Goal: Transaction & Acquisition: Purchase product/service

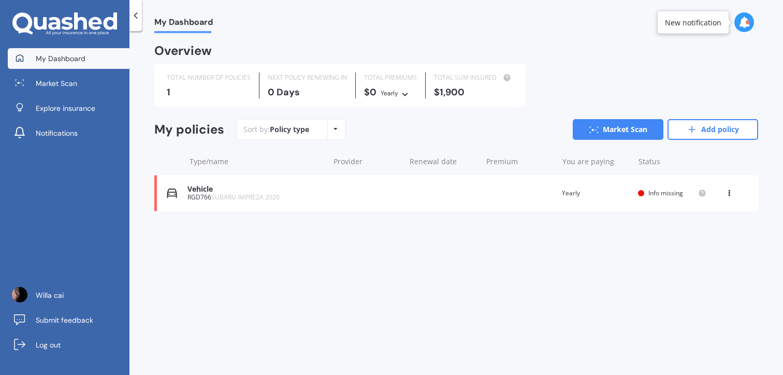
click at [348, 189] on div "Vehicle RGD766 SUBARU IMPREZA 2020 Renewal date Premium You are paying Yearly S…" at bounding box center [455, 193] width 603 height 36
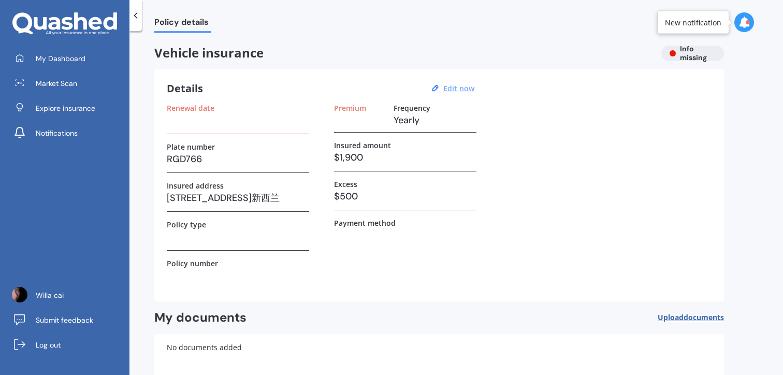
click at [455, 86] on u "Edit now" at bounding box center [458, 88] width 31 height 10
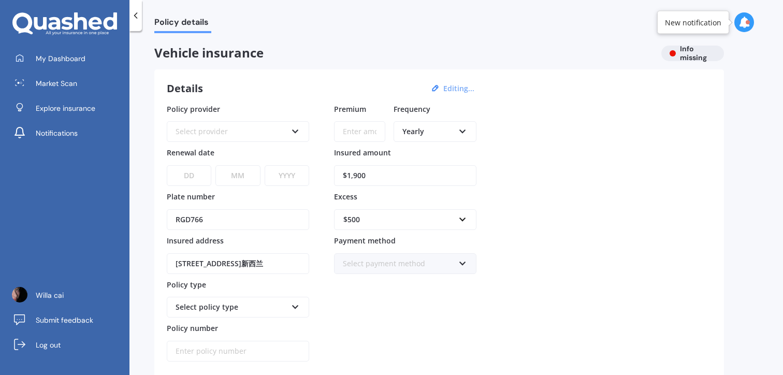
click at [432, 128] on div "Yearly" at bounding box center [428, 131] width 52 height 11
click at [568, 245] on div "Policy provider Select provider AA AMI AMP ANZ ASB [PERSON_NAME] Ando Assurant …" at bounding box center [439, 233] width 544 height 258
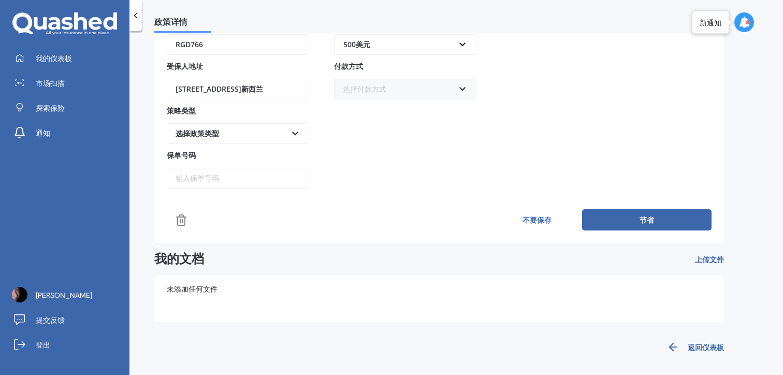
scroll to position [180, 0]
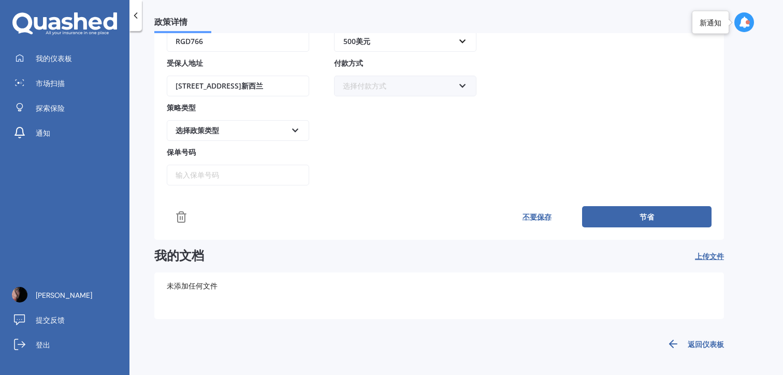
click at [642, 217] on font "节省" at bounding box center [646, 217] width 14 height 10
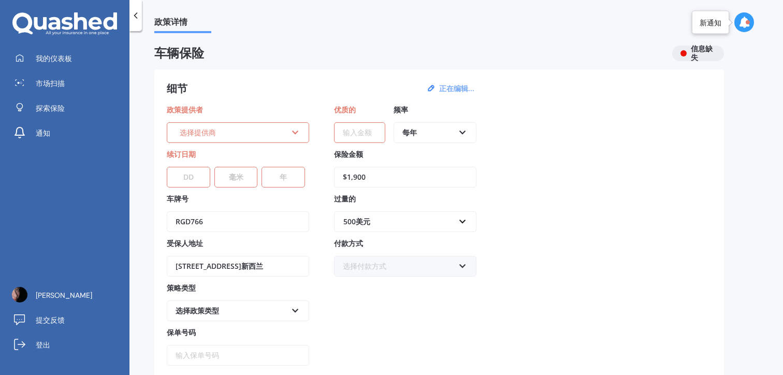
click at [237, 126] on div "选择提供商 AA 哪个 AMP 澳新银行 请。 相生日照同和 [PERSON_NAME] 自动确认 新西兰银行 合作银行 科夫 快动型机 开始 基维银行 灯笼…" at bounding box center [238, 132] width 142 height 21
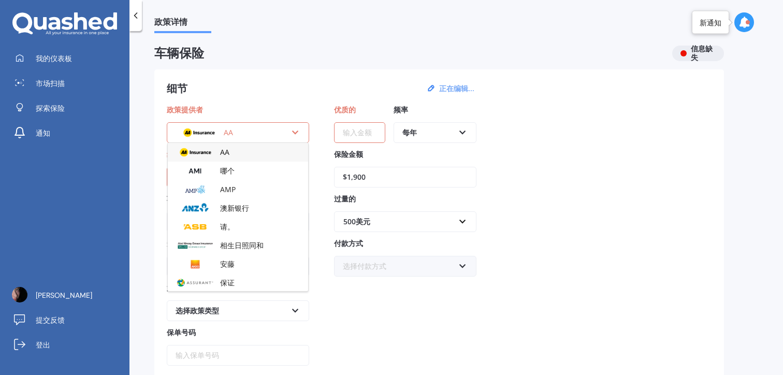
click at [655, 114] on div "政策提供者 AA AA 哪个 AMP 澳新银行 请。 相生日照同和 [PERSON_NAME] 自动确认 新西兰银行 合作银行 科夫 快动型机 开始 基维银行…" at bounding box center [439, 235] width 544 height 262
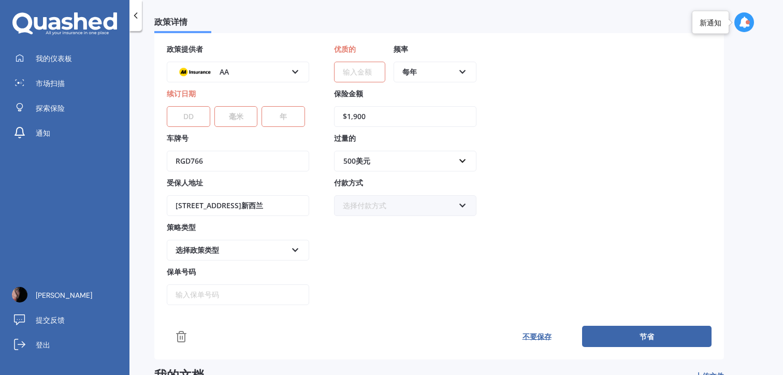
scroll to position [62, 0]
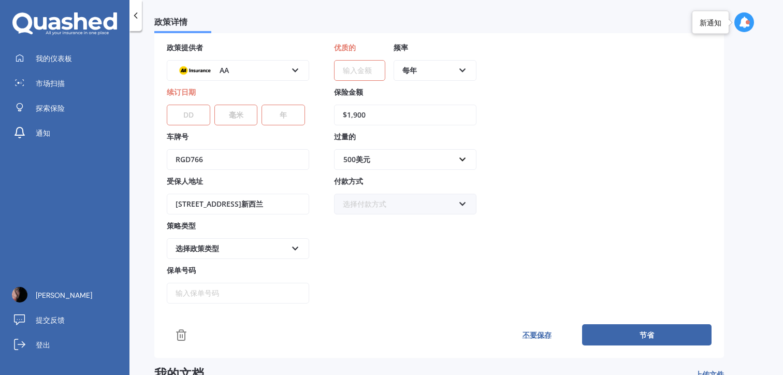
click at [176, 332] on icon at bounding box center [181, 335] width 12 height 12
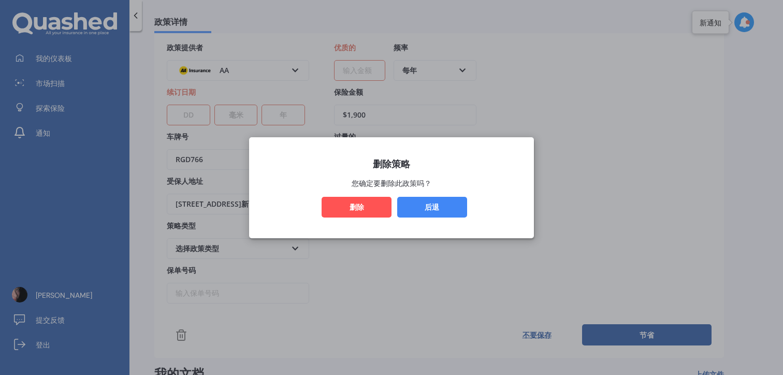
click at [355, 203] on font "删除" at bounding box center [356, 207] width 14 height 10
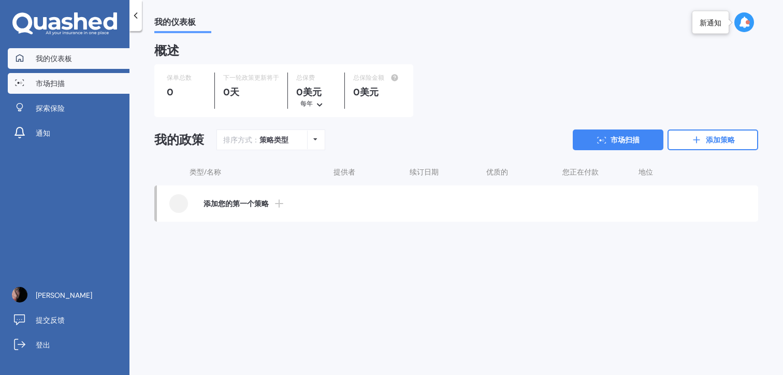
click at [101, 87] on link "市场扫描" at bounding box center [69, 83] width 122 height 21
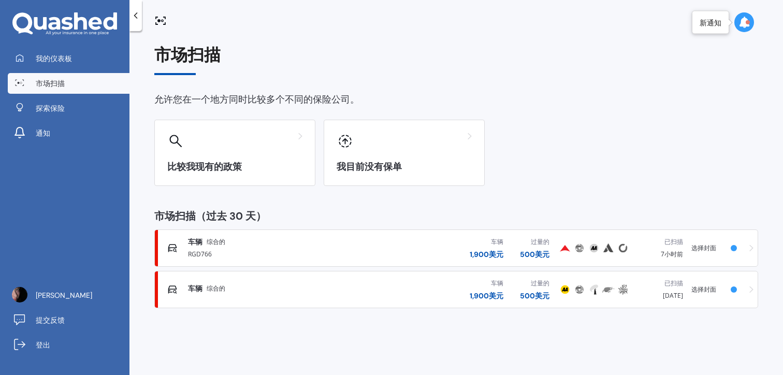
click at [701, 249] on font "选择封面" at bounding box center [703, 247] width 25 height 9
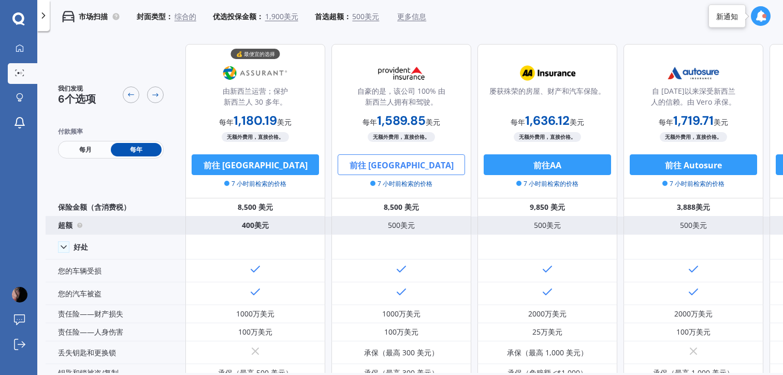
click at [405, 222] on font "500美元" at bounding box center [401, 225] width 27 height 10
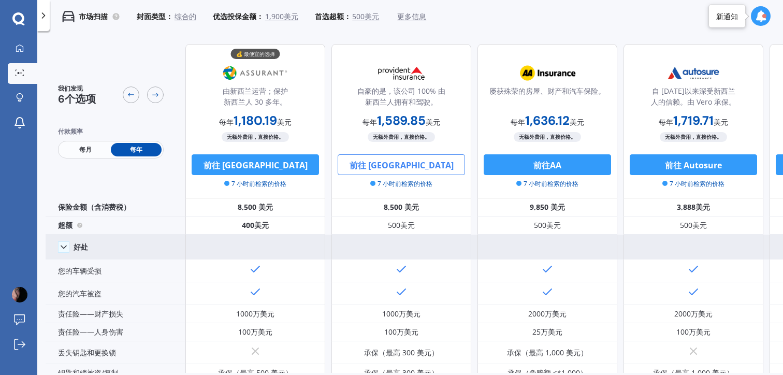
click at [406, 253] on div at bounding box center [401, 246] width 140 height 25
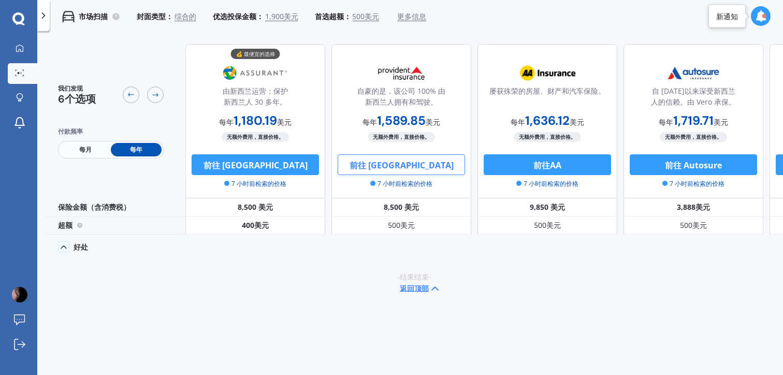
click at [406, 253] on div at bounding box center [401, 246] width 140 height 25
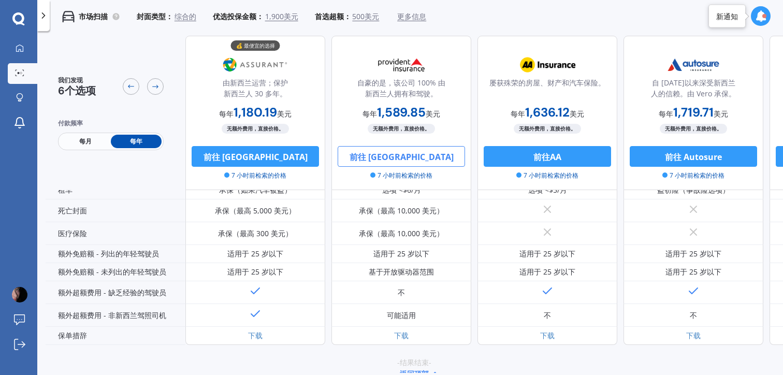
scroll to position [429, 0]
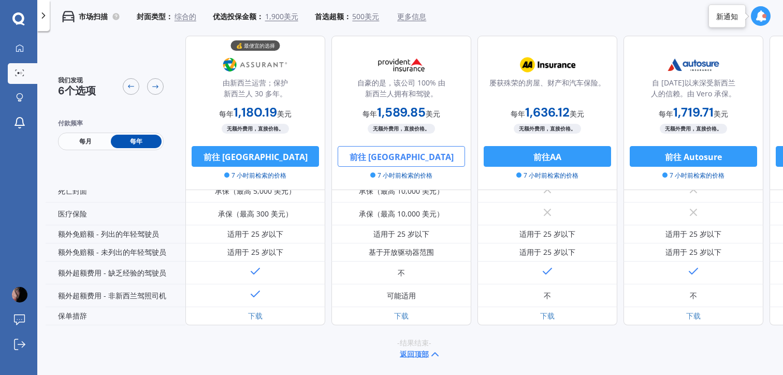
click at [428, 153] on font "前往 [GEOGRAPHIC_DATA]" at bounding box center [401, 156] width 104 height 11
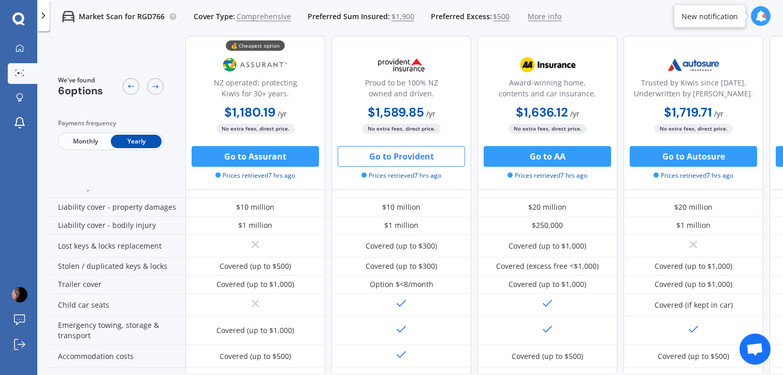
scroll to position [147, 0]
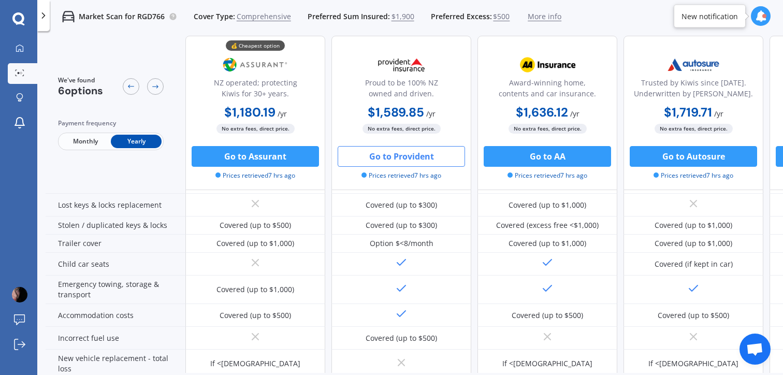
click at [428, 161] on button "Go to Provident" at bounding box center [400, 156] width 127 height 21
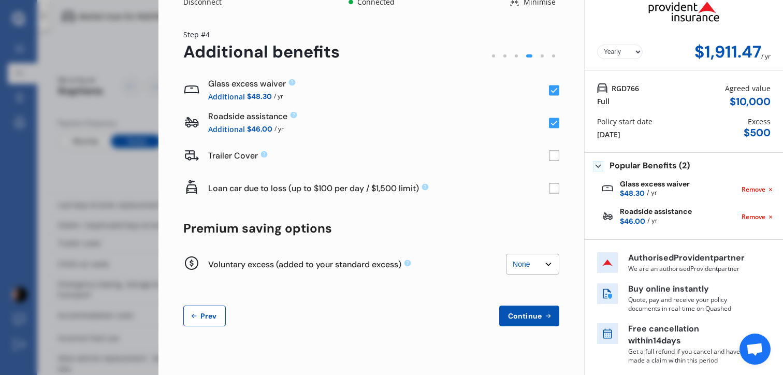
scroll to position [28, 0]
click at [750, 83] on div "Agreed value" at bounding box center [748, 88] width 46 height 11
click at [749, 96] on div "$ 10,000" at bounding box center [749, 102] width 41 height 12
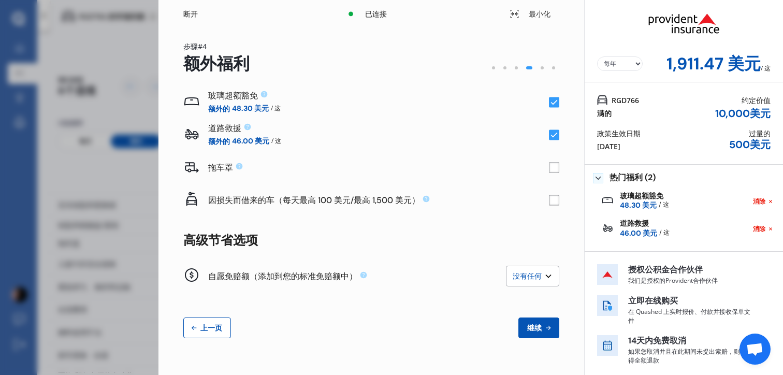
scroll to position [3, 0]
click at [727, 115] on font "10,000" at bounding box center [732, 113] width 35 height 13
click at [749, 108] on font "美元" at bounding box center [759, 113] width 21 height 13
click at [514, 68] on div at bounding box center [515, 68] width 3 height 3
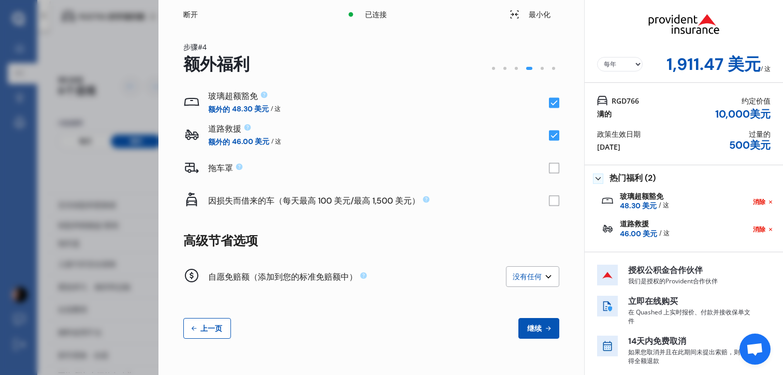
click at [514, 68] on div at bounding box center [515, 68] width 3 height 3
click at [209, 334] on button "上一页" at bounding box center [207, 328] width 48 height 21
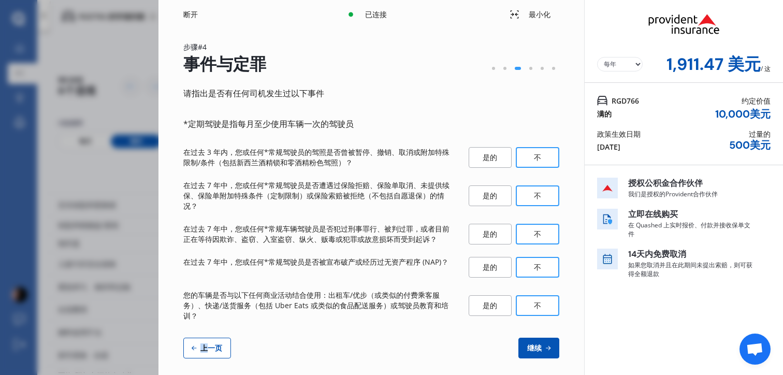
click at [209, 334] on div "请指出是否有任何司机发生过以下事件 *定期驾驶是指每月至少使用车辆一次的驾驶员 在过去 3 年内，您或任何*常规驾驶员的驾照是否曾被暂停、撤销、取消或附加特殊…" at bounding box center [371, 222] width 376 height 272
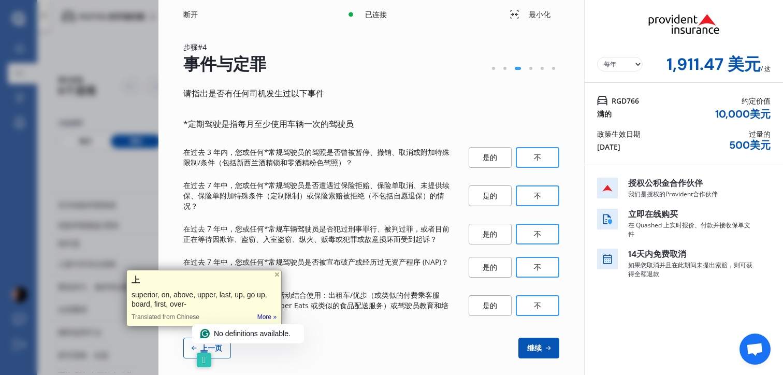
click at [369, 347] on div "继续 上一页" at bounding box center [371, 347] width 376 height 21
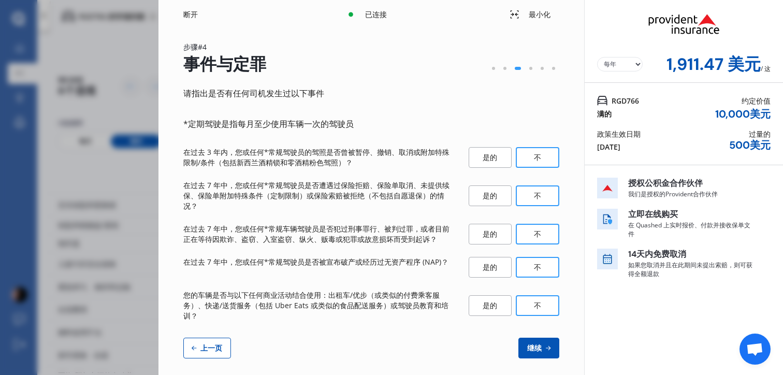
click at [214, 346] on font "上一页" at bounding box center [211, 347] width 22 height 9
select select "09"
select select "08"
select select "2002"
select select "NZ_FULL"
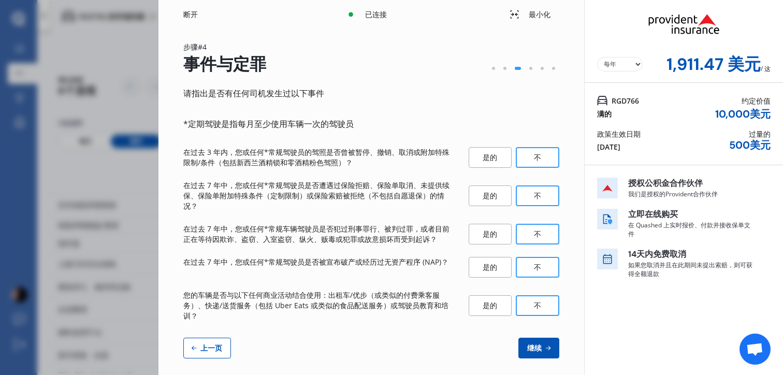
select select "0"
select select "23"
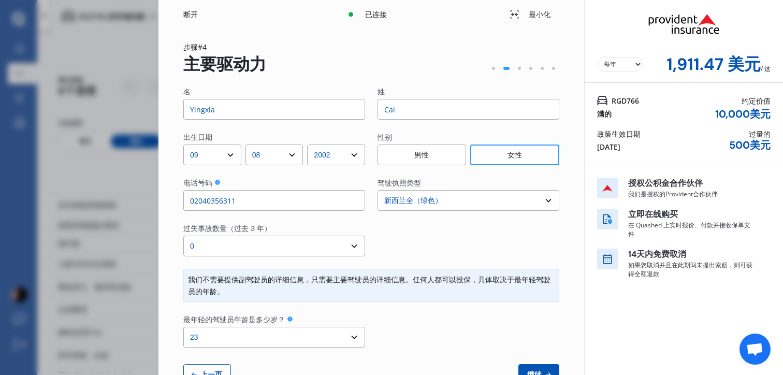
scroll to position [35, 0]
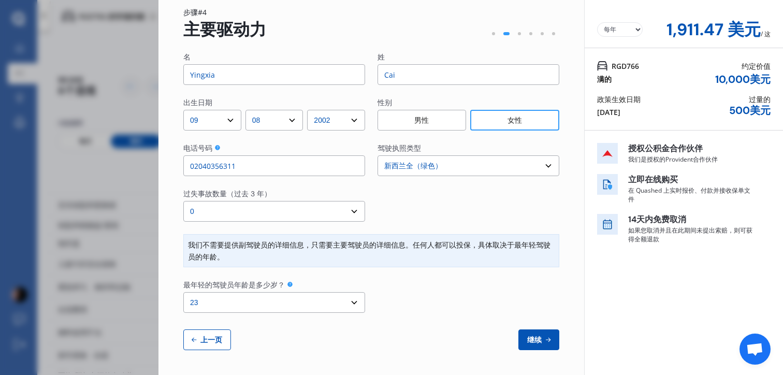
click at [543, 341] on icon at bounding box center [547, 339] width 9 height 8
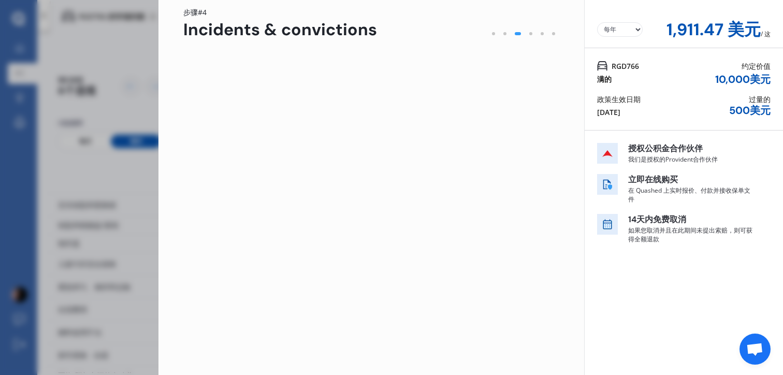
scroll to position [0, 0]
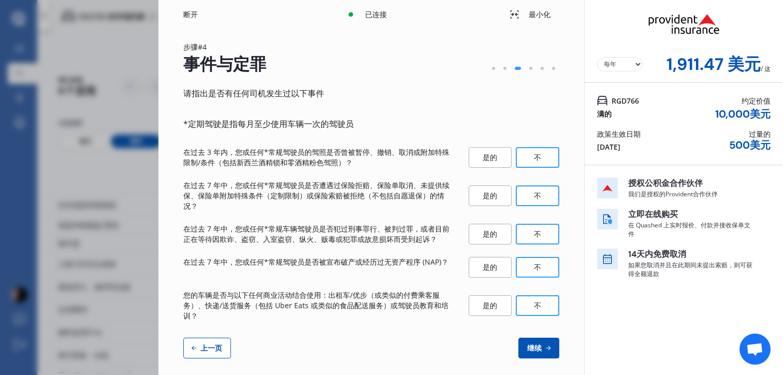
click at [540, 341] on button "继续" at bounding box center [538, 347] width 41 height 21
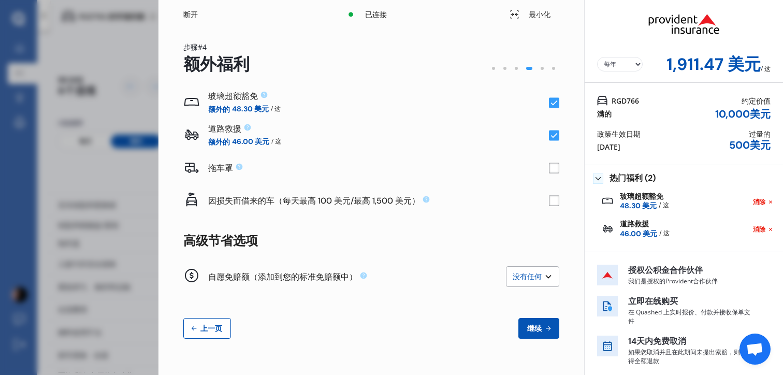
click at [222, 330] on font "上一页" at bounding box center [211, 327] width 22 height 9
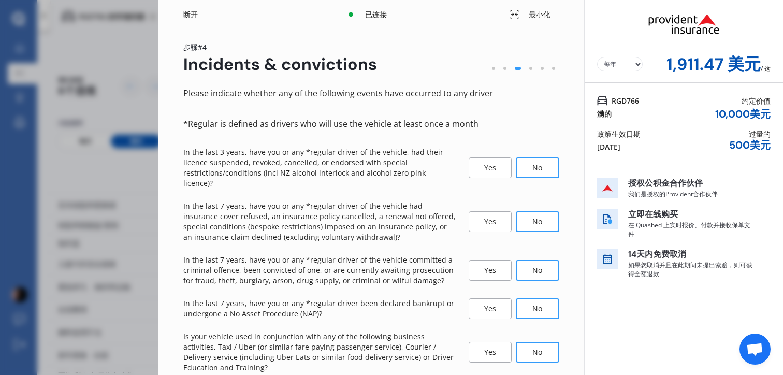
click at [222, 330] on div "Please indicate whether any of the following events have occurred to any driver…" at bounding box center [371, 247] width 376 height 323
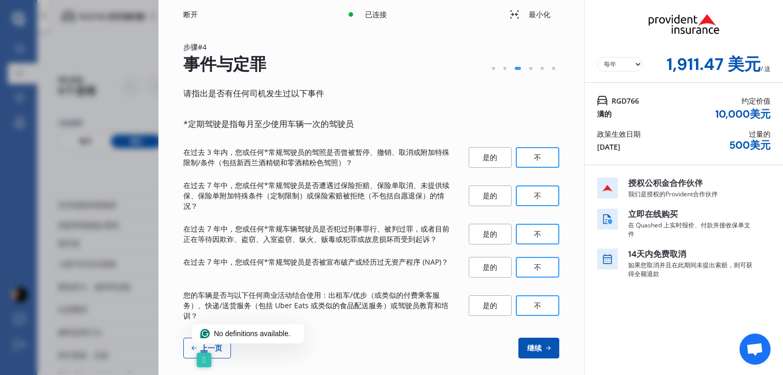
click at [222, 330] on div "No definitions available." at bounding box center [247, 333] width 95 height 11
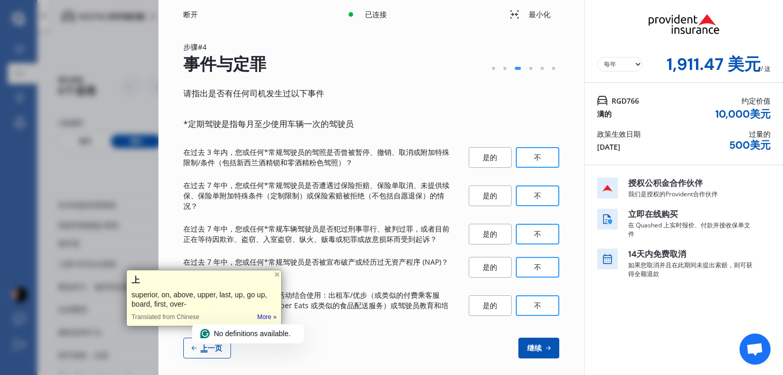
click at [199, 360] on div "Yearly Monthly $1,911.47 / yr 步骤# 4 事件与定罪 请指出是否有任何司机发生过以下事件 *定期驾驶是指每月至少使用车辆一次的驾…" at bounding box center [370, 206] width 425 height 354
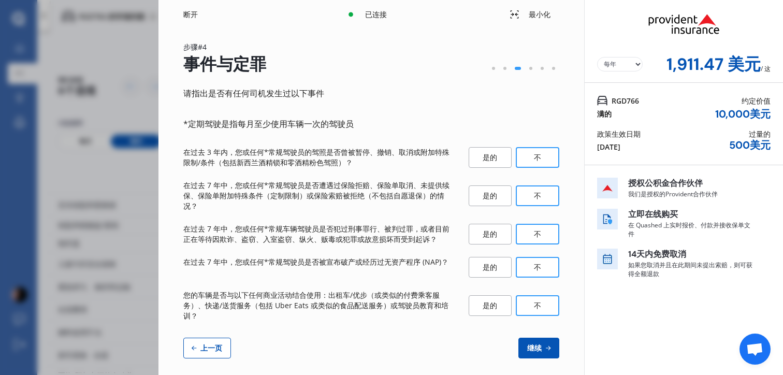
click at [204, 352] on button "上一页" at bounding box center [207, 347] width 48 height 21
select select "09"
select select "08"
select select "2002"
select select "NZ_FULL"
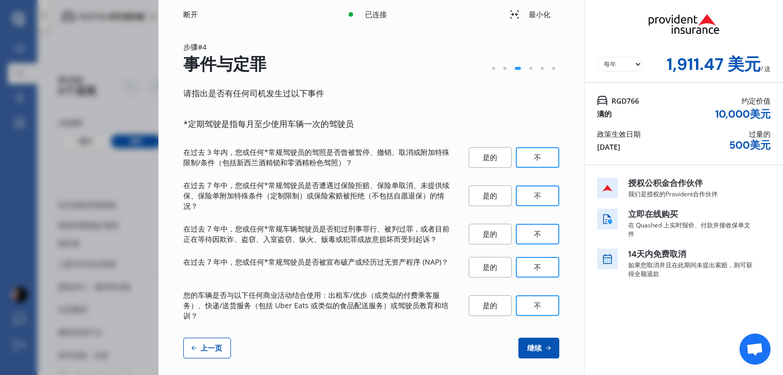
select select "0"
select select "23"
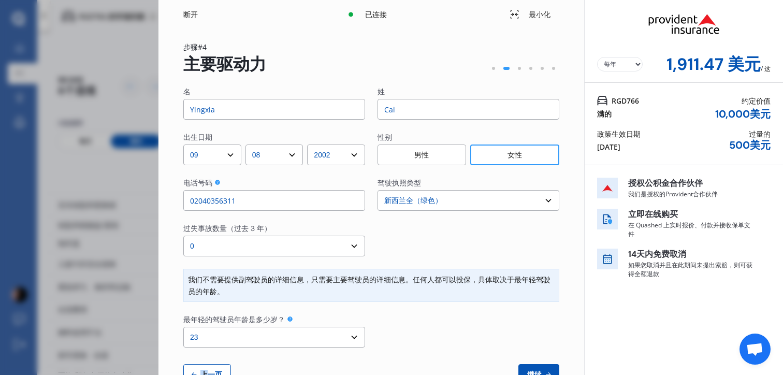
click at [205, 352] on div "名 Yingxia 姓 Cai 出生日期 DD 01 02 03 04 05 06 07 08 09 10 11 12 十三 14 15 16 17 18 1…" at bounding box center [371, 235] width 376 height 298
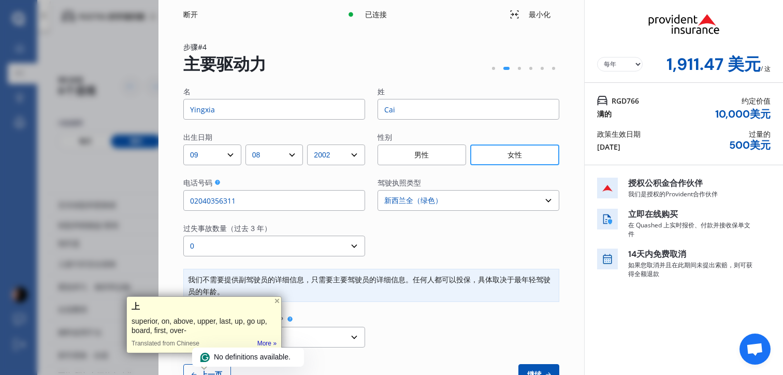
click at [178, 367] on div "Yearly Monthly $1,911.47 / yr 步骤# 4 主要驱动力 名 Yingxia 姓 Cai 出生日期 DD 01 02 03 04 0…" at bounding box center [370, 219] width 425 height 380
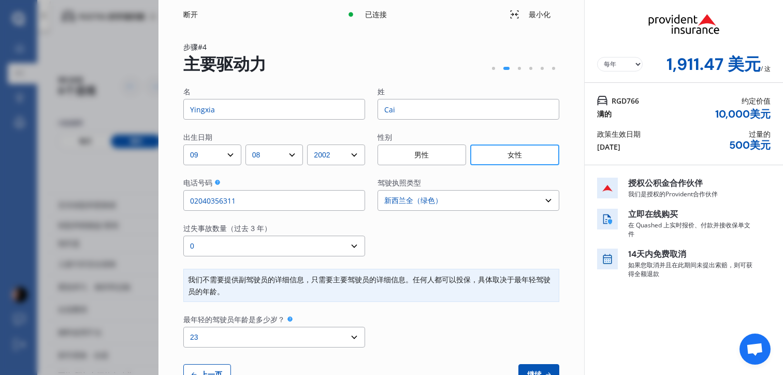
click at [190, 367] on button "上一页" at bounding box center [207, 374] width 48 height 21
select select "full"
select select "GARAGE"
select select "[STREET_ADDRESS]新西兰"
select select "SUBARU"
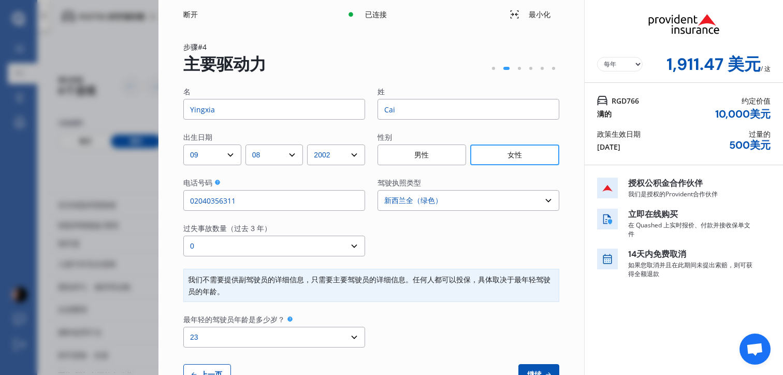
select select "IMPREZA"
select select "NZVSUBA2020AEBS"
select select "none"
select select "NO"
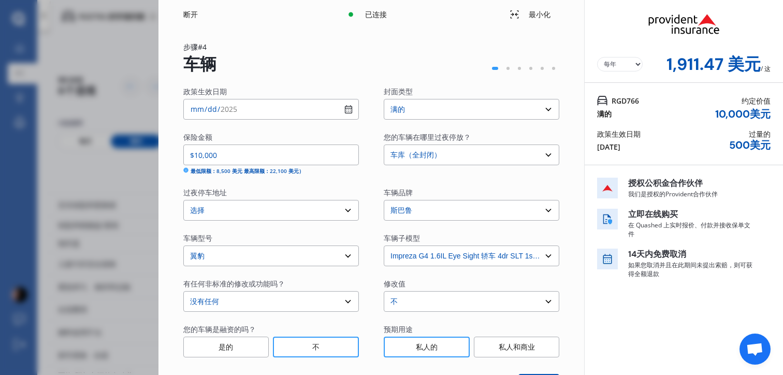
click at [193, 111] on input "2025-08-21" at bounding box center [270, 109] width 175 height 21
type input "2025-08-28"
click at [364, 146] on div "保险金额 $10,000 最低限额：8,500 美元 最高限额：22,100 美元） 您的车辆在哪里过夜停放？ 选择 车库（全封闭） 路边停车 其他" at bounding box center [371, 153] width 376 height 43
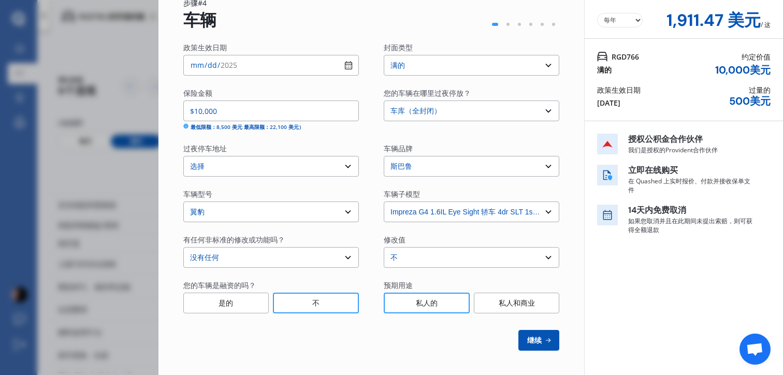
scroll to position [45, 0]
click at [243, 108] on input "$10,000" at bounding box center [270, 110] width 175 height 21
drag, startPoint x: 196, startPoint y: 109, endPoint x: 227, endPoint y: 107, distance: 31.6
click at [228, 107] on input "$10,000" at bounding box center [270, 110] width 175 height 21
click at [245, 105] on input "$10,000" at bounding box center [270, 110] width 175 height 21
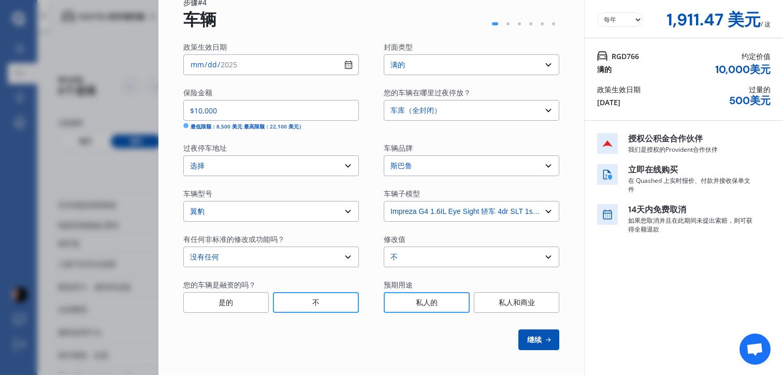
click at [539, 347] on button "继续" at bounding box center [538, 339] width 41 height 21
select select "09"
select select "08"
select select "2002"
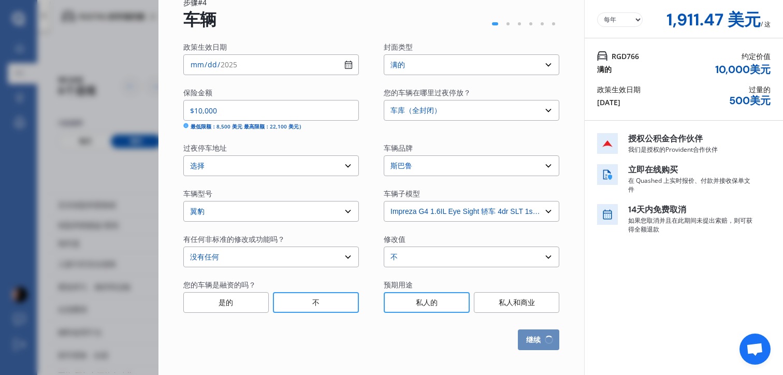
select select "NZ_FULL"
select select "0"
select select "23"
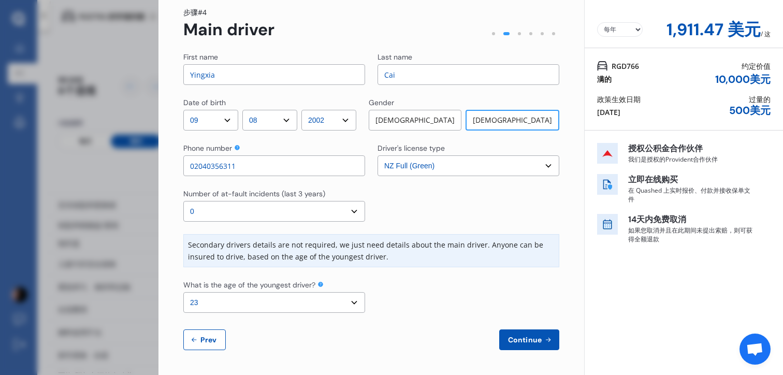
scroll to position [0, 0]
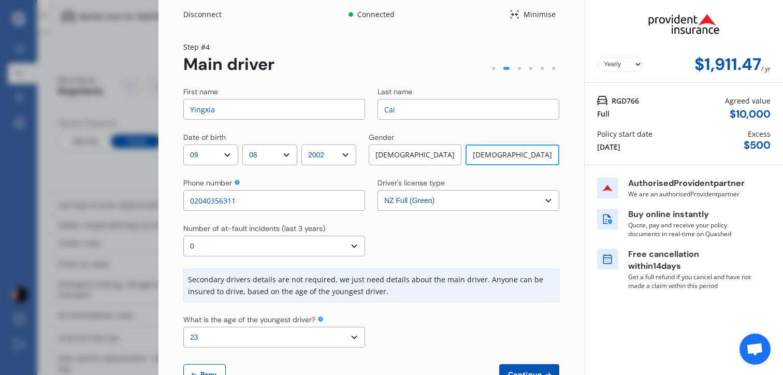
click at [572, 187] on div "Yearly Monthly $1,911.47 / yr Step # 4 Main driver First name Yingxia Last name…" at bounding box center [370, 219] width 425 height 380
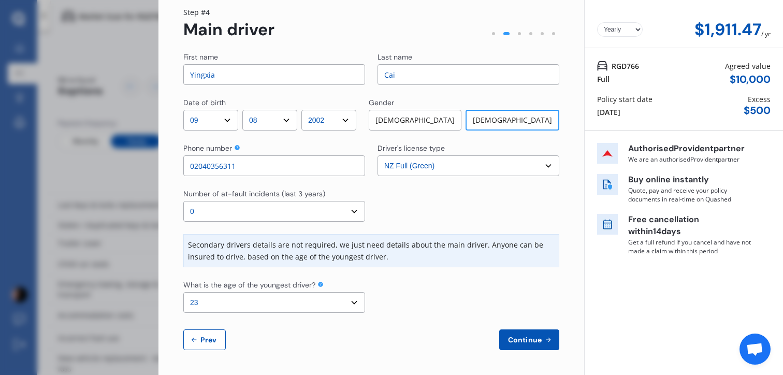
click at [522, 338] on span "Continue" at bounding box center [525, 339] width 38 height 8
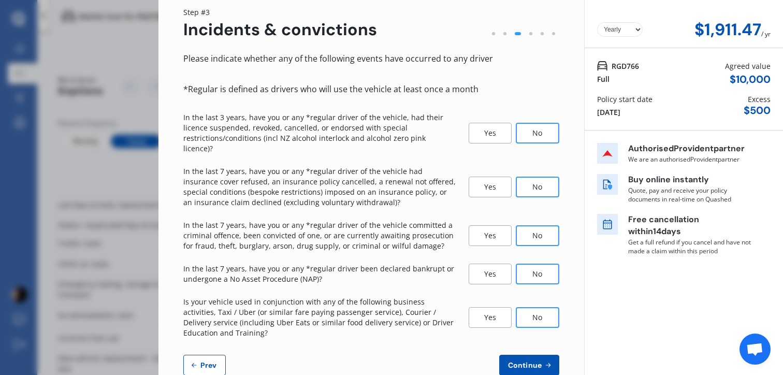
scroll to position [0, 0]
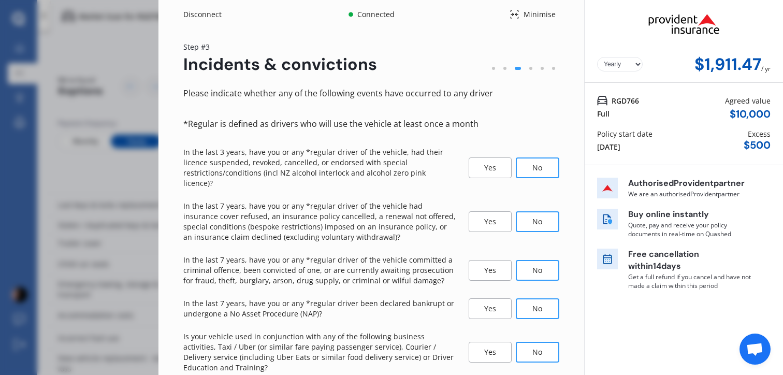
click at [522, 338] on div "Please indicate whether any of the following events have occurred to any driver…" at bounding box center [371, 247] width 376 height 323
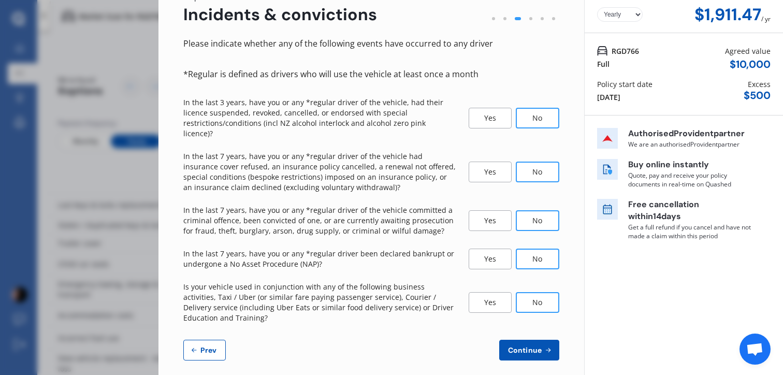
click at [527, 346] on span "Continue" at bounding box center [525, 350] width 38 height 8
click at [529, 351] on div "Updating price... Yearly Monthly $1,911.47 / yr Step # 3 Incidents & conviction…" at bounding box center [370, 182] width 425 height 406
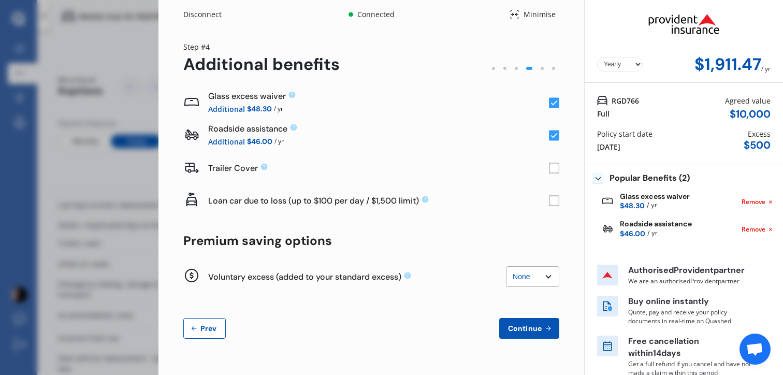
scroll to position [32, 0]
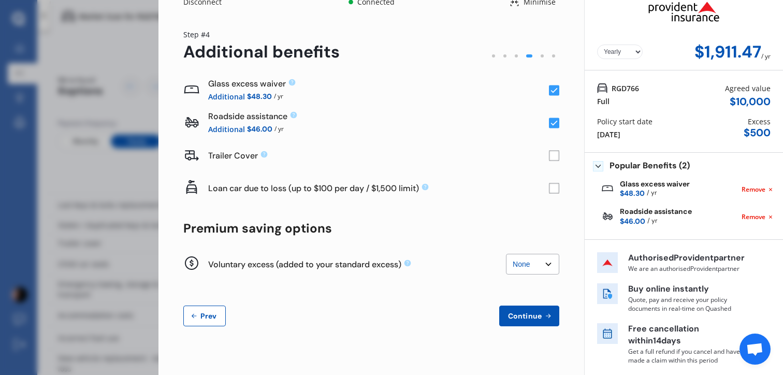
click at [529, 279] on div "Glass excess waiver Additional $48.30 / yr Roadside assistance Additional $46.0…" at bounding box center [371, 200] width 376 height 252
click at [530, 312] on span "Continue" at bounding box center [525, 316] width 38 height 8
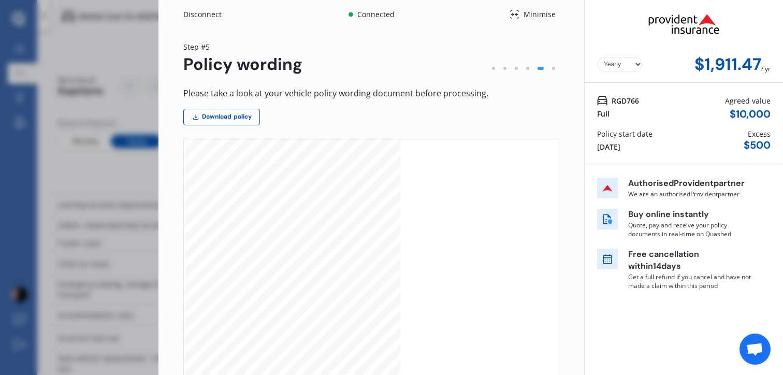
scroll to position [120, 0]
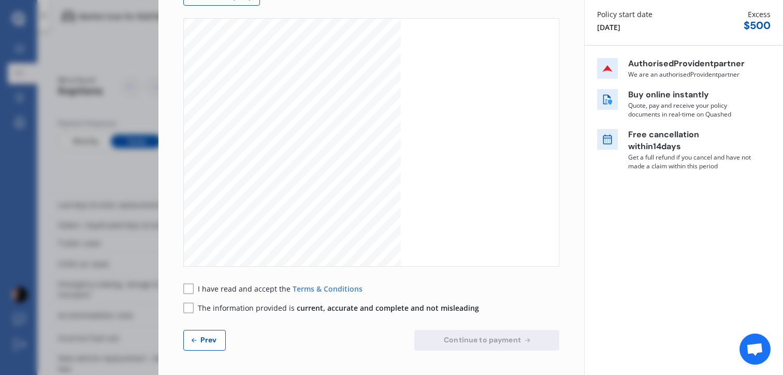
click at [259, 294] on div "I have read and accept the Terms & Conditions The information provided is curre…" at bounding box center [371, 298] width 376 height 30
click at [260, 285] on span "I have read and accept the" at bounding box center [245, 289] width 95 height 10
click at [264, 320] on div "Please take a look at your vehicle policy wording document before processing. D…" at bounding box center [371, 158] width 376 height 383
click at [273, 307] on span "The information provided is current, accurate and complete and not misleading" at bounding box center [338, 308] width 281 height 10
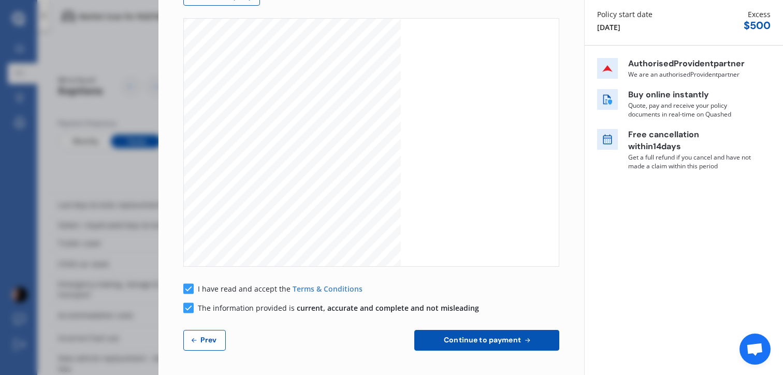
click at [527, 343] on button "Continue to payment" at bounding box center [486, 340] width 145 height 21
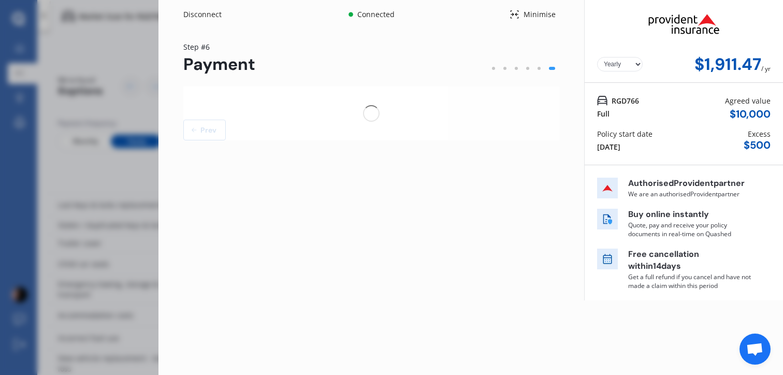
scroll to position [0, 0]
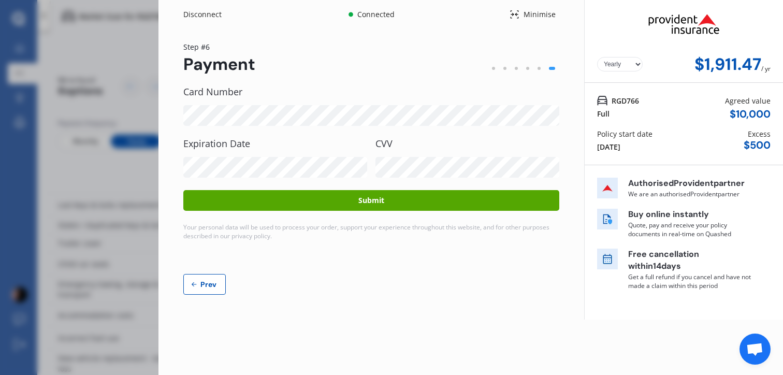
click at [448, 206] on button "Submit" at bounding box center [371, 200] width 376 height 21
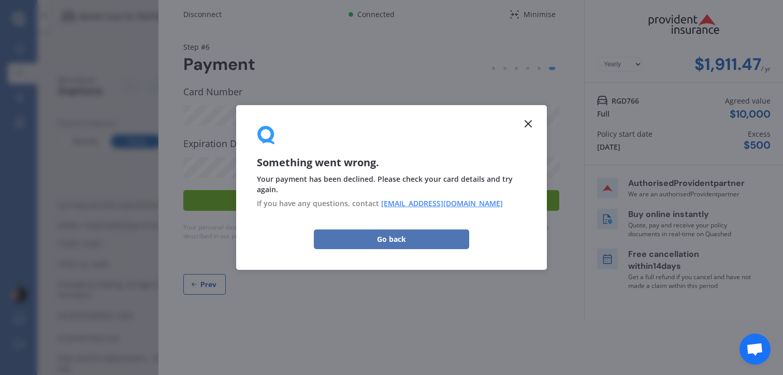
click at [454, 231] on button "Go back" at bounding box center [391, 239] width 155 height 20
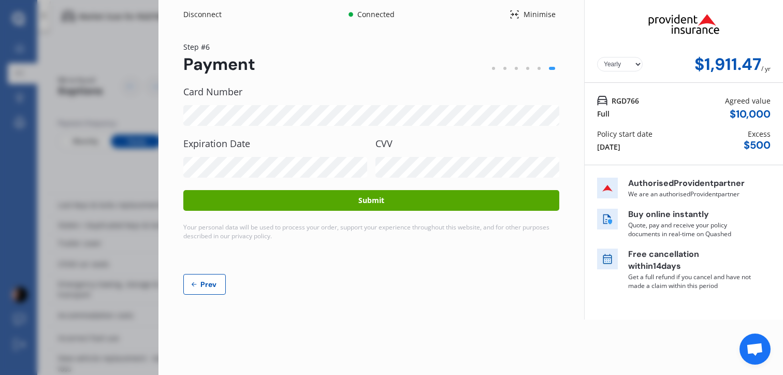
click at [635, 66] on select "Yearly Monthly" at bounding box center [620, 64] width 46 height 14
drag, startPoint x: 685, startPoint y: 54, endPoint x: 782, endPoint y: 56, distance: 96.8
click at [782, 57] on div "Yearly Monthly $1,911.47 / yr" at bounding box center [683, 41] width 198 height 83
click at [738, 99] on div "Agreed value" at bounding box center [748, 100] width 46 height 11
drag, startPoint x: 728, startPoint y: 98, endPoint x: 778, endPoint y: 150, distance: 71.7
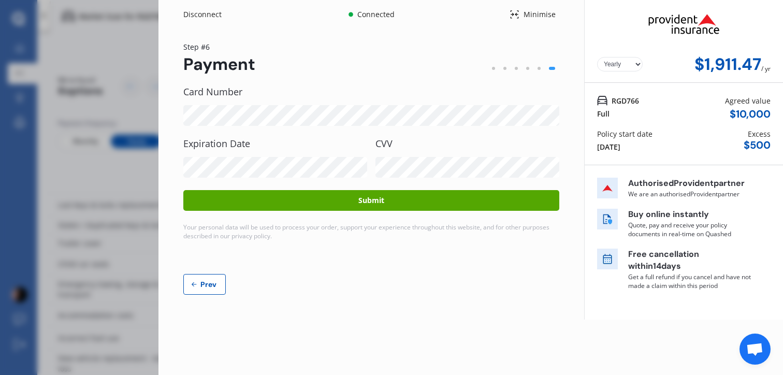
click at [778, 150] on div "RGD766 Full Agreed value $ 10,000 Policy start date 28 Aug 2025 Excess $ 500" at bounding box center [683, 124] width 198 height 82
click at [541, 272] on div "Card Number Expiration Date CVV Submit Your personal data will be used to proce…" at bounding box center [371, 190] width 376 height 208
